Goal: Task Accomplishment & Management: Manage account settings

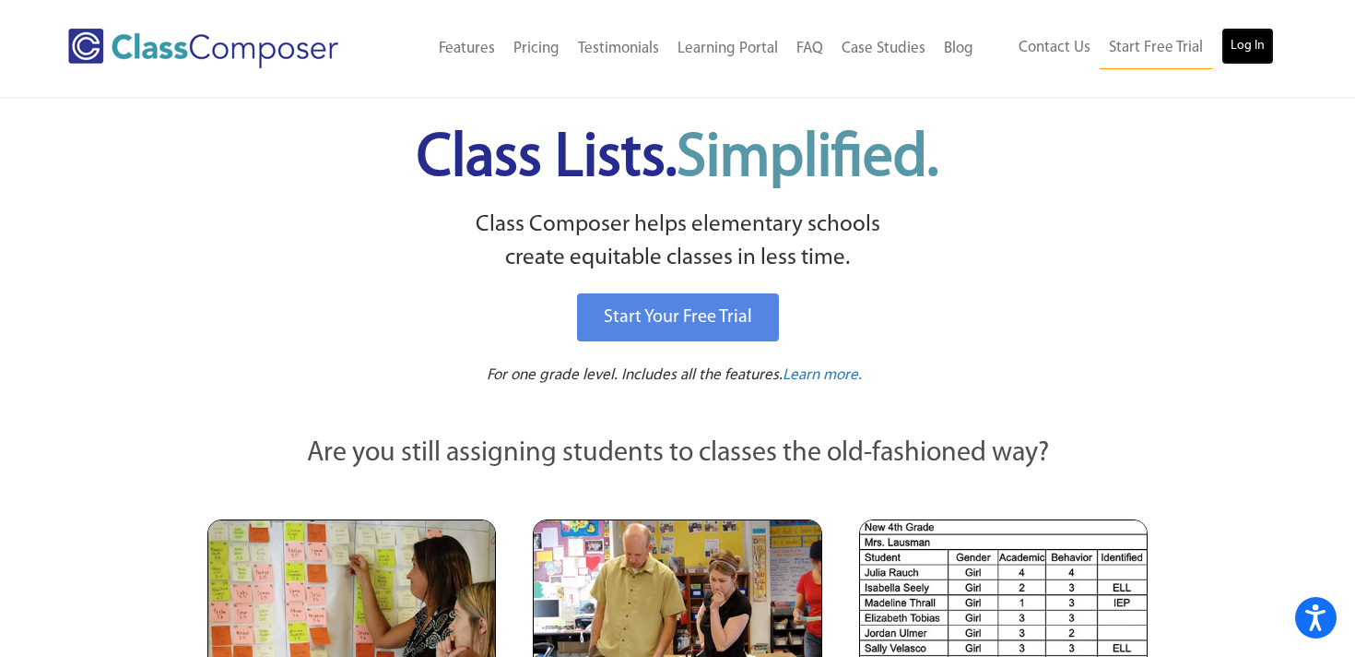
click at [1240, 51] on link "Log In" at bounding box center [1248, 46] width 53 height 37
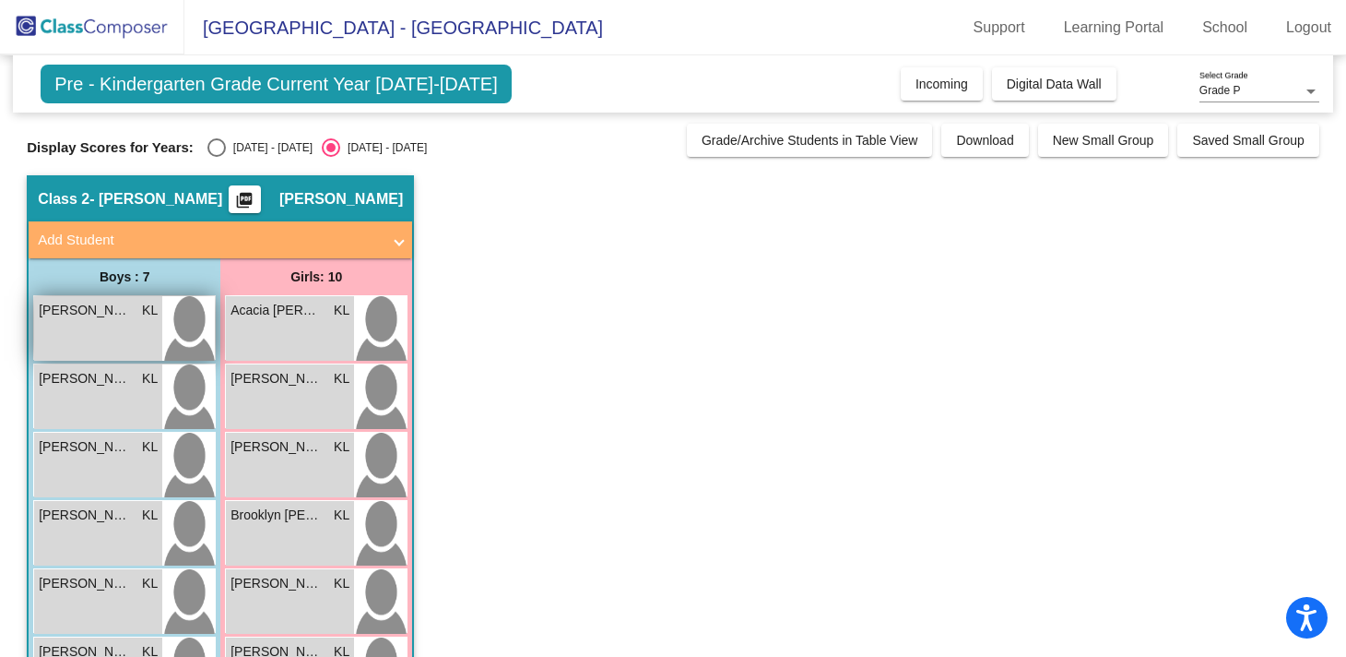
click at [90, 335] on div "[PERSON_NAME] KL lock do_not_disturb_alt" at bounding box center [98, 328] width 128 height 65
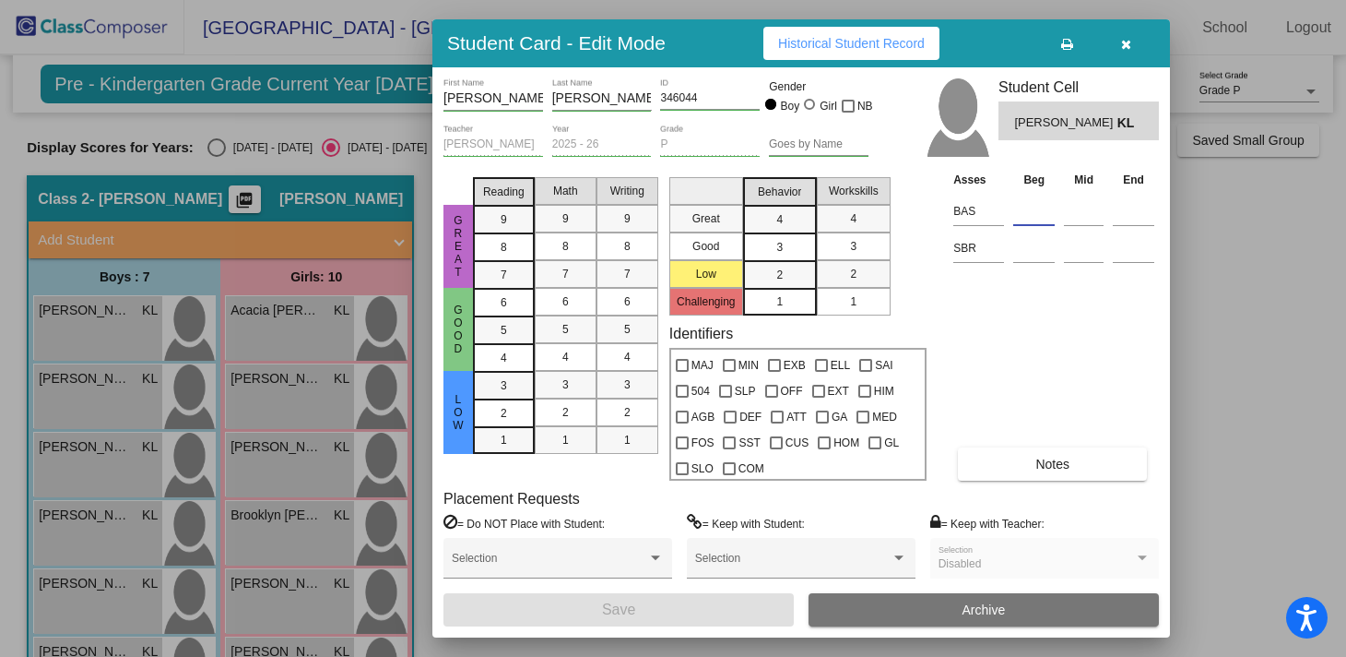
click at [1026, 215] on input at bounding box center [1033, 211] width 41 height 28
type input "l"
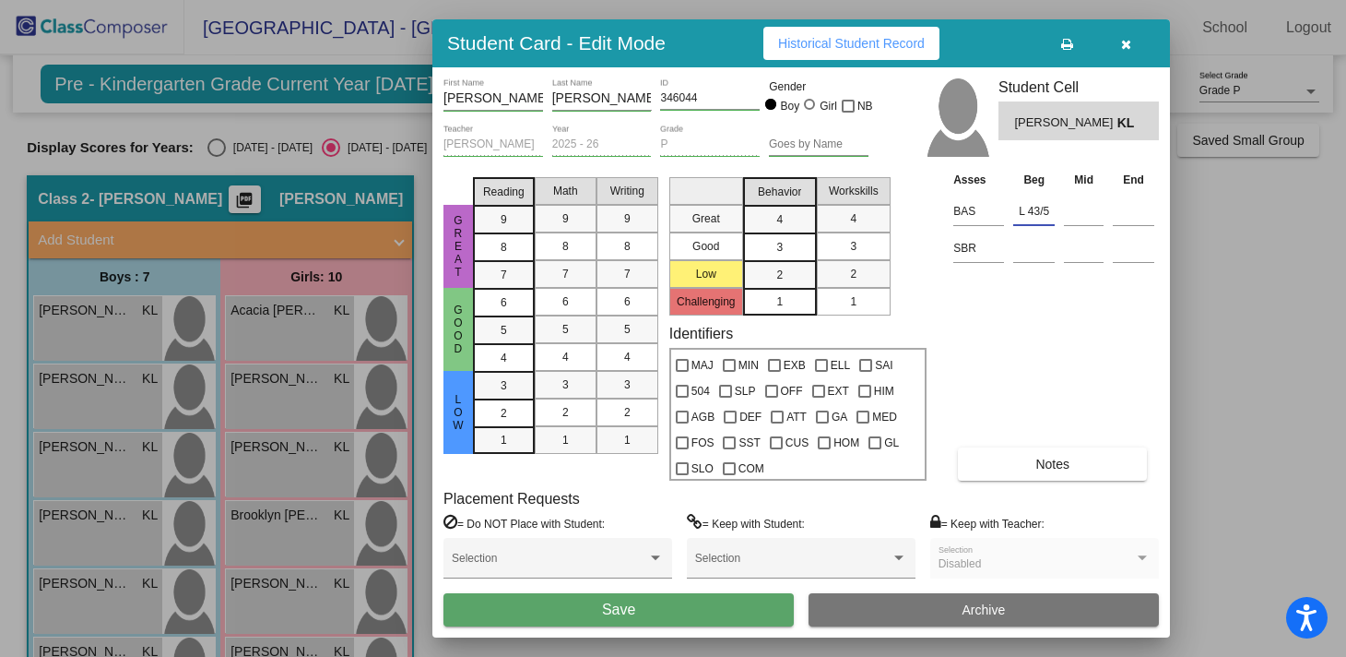
click at [1027, 208] on input "L 43/5" at bounding box center [1033, 211] width 41 height 28
click at [1046, 213] on input "L43/5" at bounding box center [1033, 211] width 41 height 28
click at [1039, 210] on input "L43 S6" at bounding box center [1033, 211] width 41 height 28
click at [1050, 215] on input "L43S6" at bounding box center [1033, 211] width 41 height 28
click at [1050, 248] on input at bounding box center [1033, 248] width 41 height 28
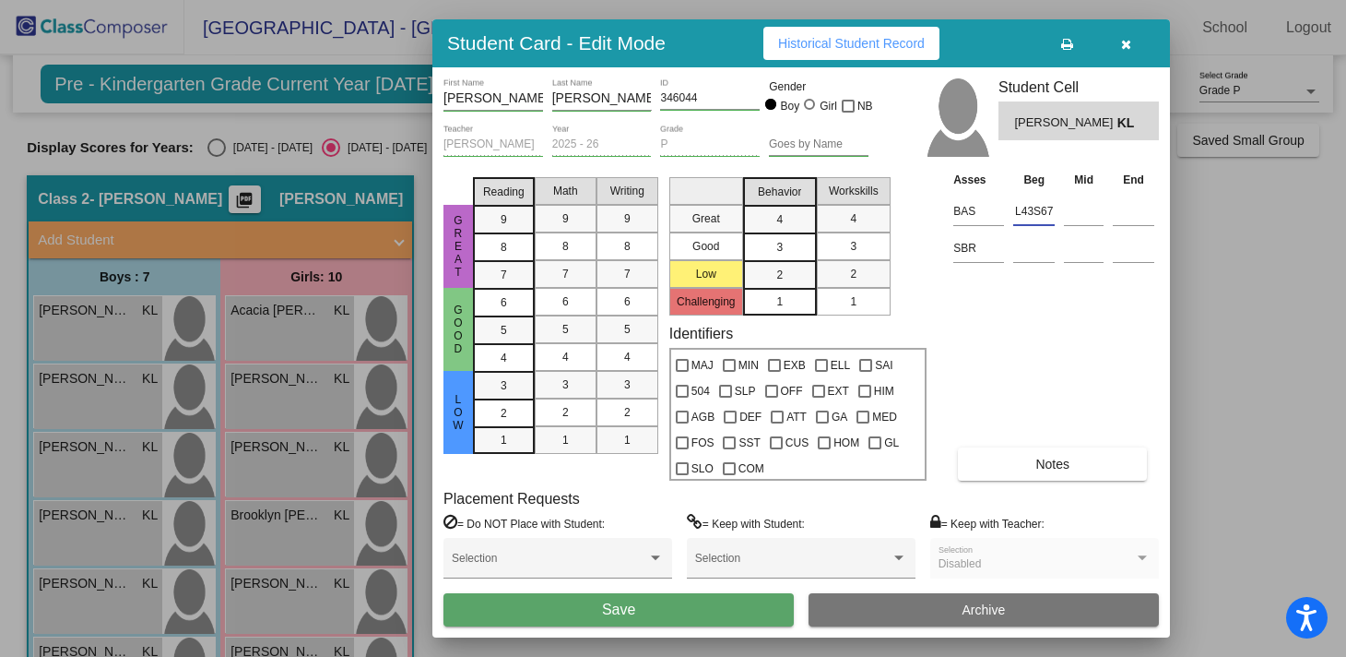
click at [1032, 213] on input "L43S67" at bounding box center [1033, 211] width 41 height 28
drag, startPoint x: 1058, startPoint y: 211, endPoint x: 1017, endPoint y: 211, distance: 40.6
click at [1017, 211] on td "L43.67" at bounding box center [1034, 208] width 51 height 37
click at [1017, 211] on input "L43.67" at bounding box center [1033, 211] width 41 height 28
type input ".67"
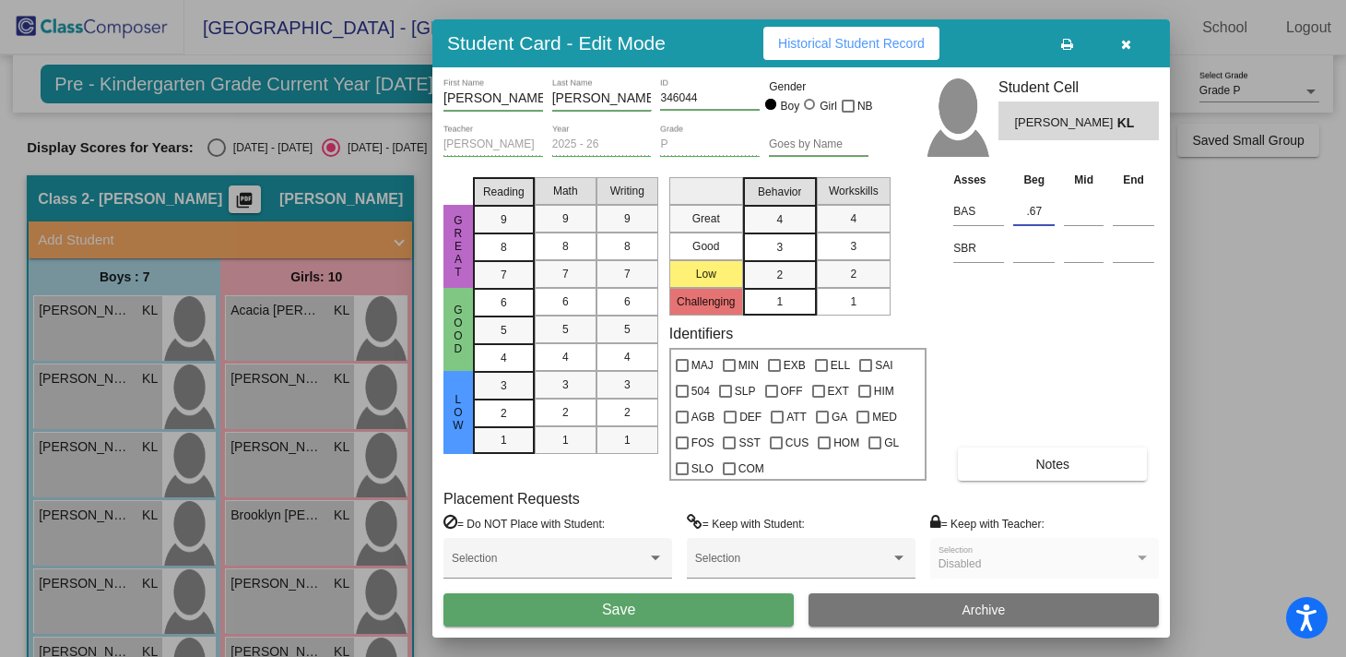
drag, startPoint x: 1048, startPoint y: 209, endPoint x: 1014, endPoint y: 209, distance: 34.1
click at [1014, 209] on input ".67" at bounding box center [1033, 211] width 41 height 28
click at [1061, 474] on button "Notes" at bounding box center [1052, 463] width 189 height 33
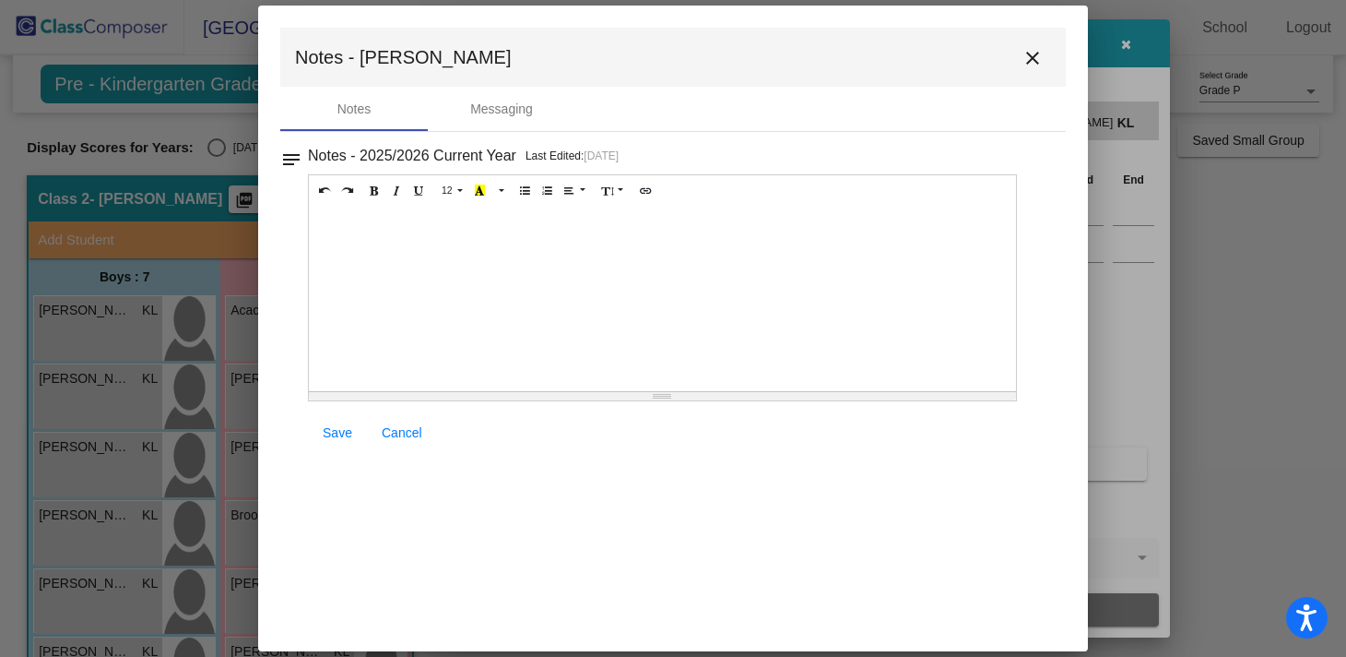
click at [439, 234] on div at bounding box center [662, 299] width 707 height 184
click at [1029, 55] on mat-icon "close" at bounding box center [1033, 58] width 22 height 22
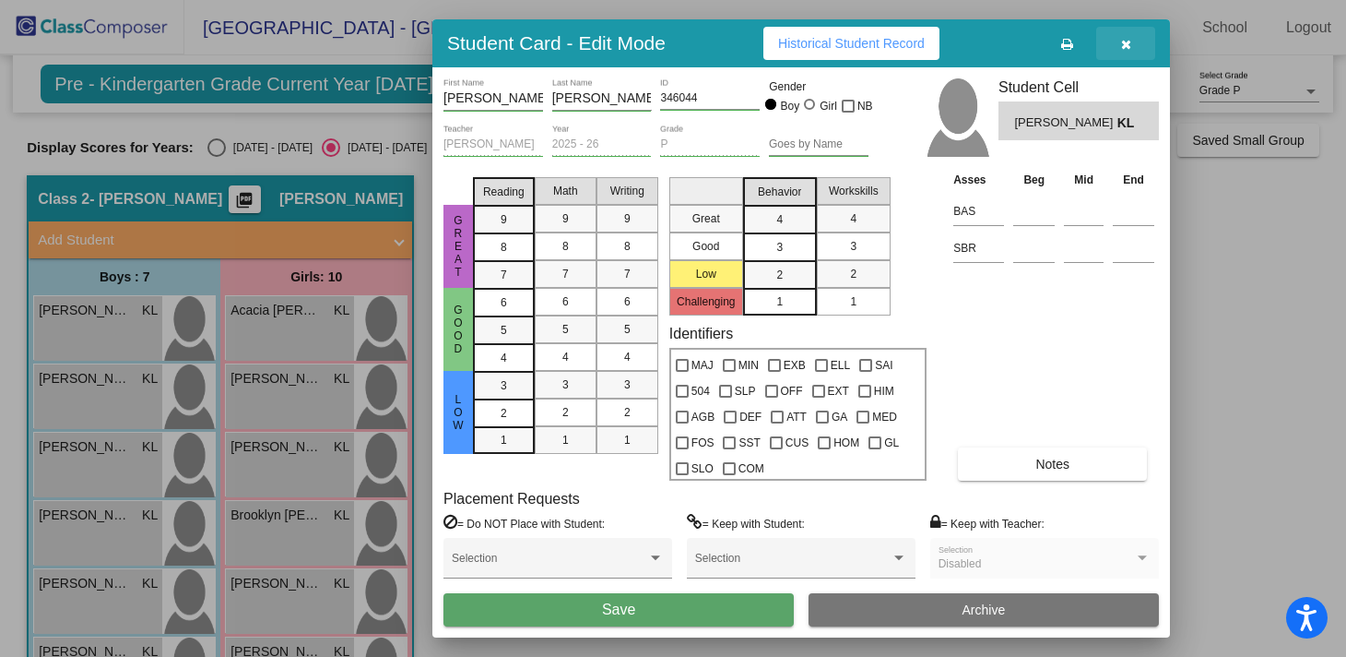
click at [1126, 42] on icon "button" at bounding box center [1126, 44] width 10 height 13
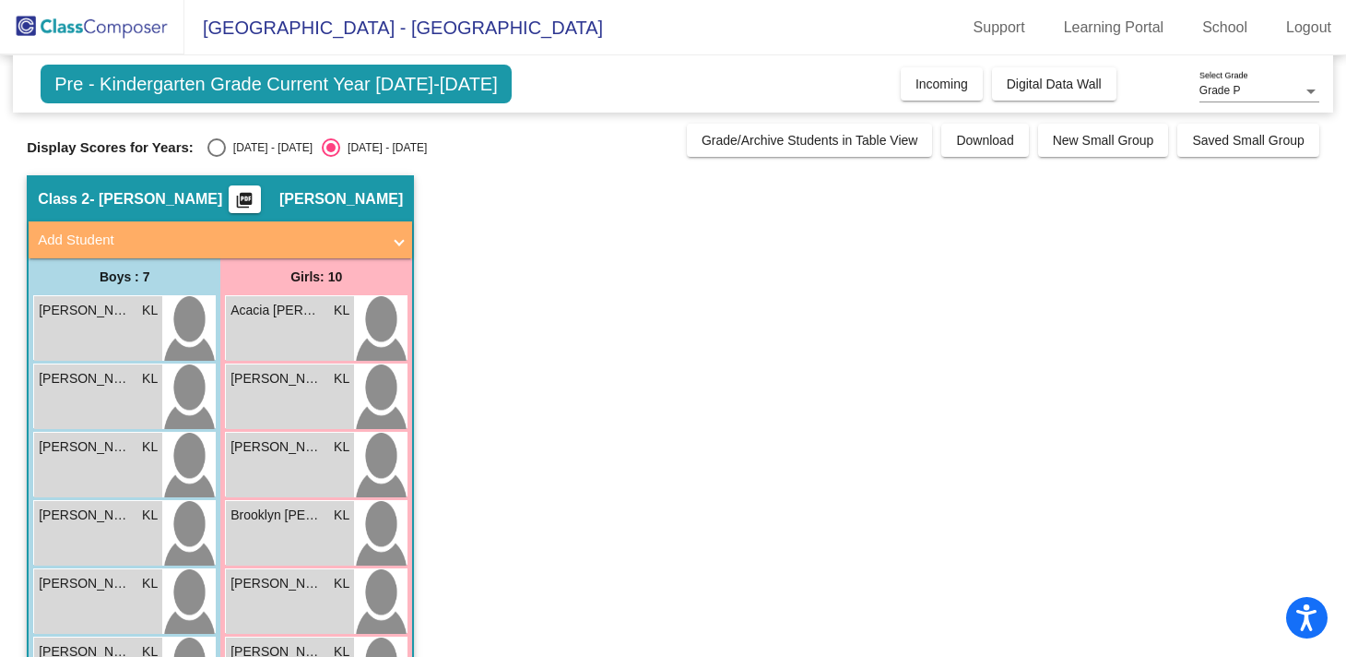
click at [575, 368] on app-classroom "Class 2 - Lopez picture_as_pdf Krystal Lopez Add Student First Name Last Name S…" at bounding box center [673, 591] width 1293 height 832
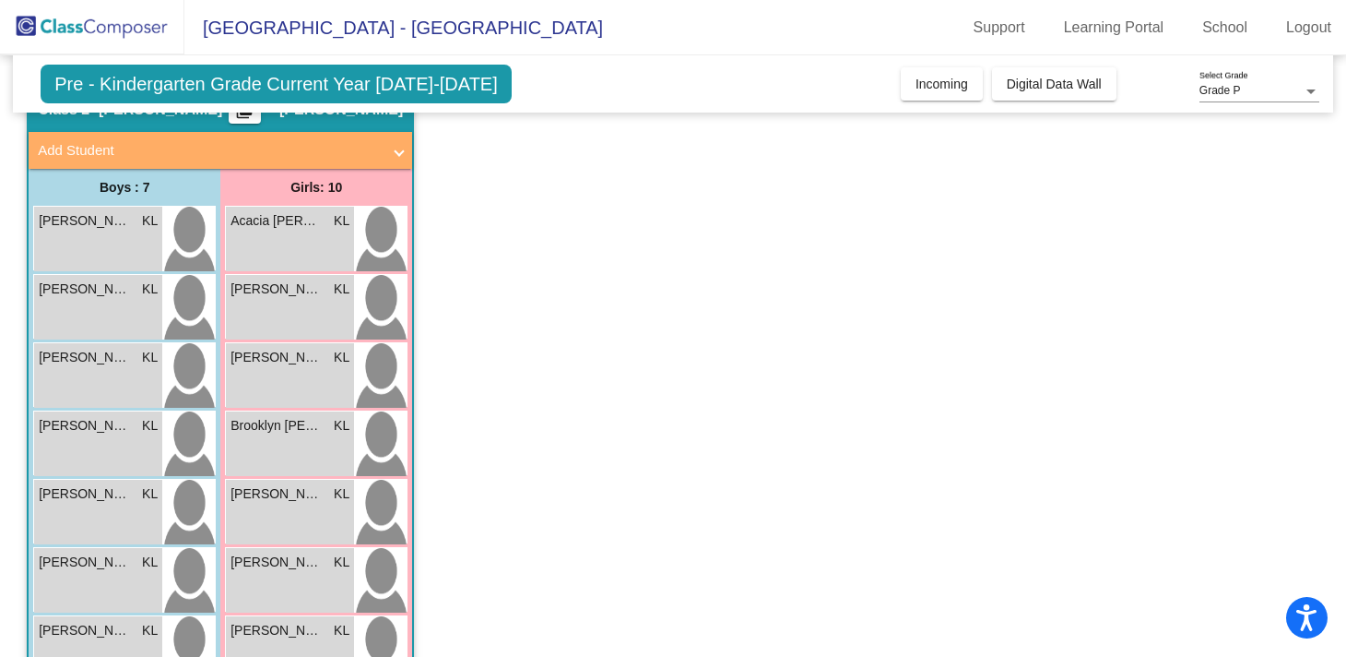
scroll to position [91, 0]
